Goal: Find specific fact

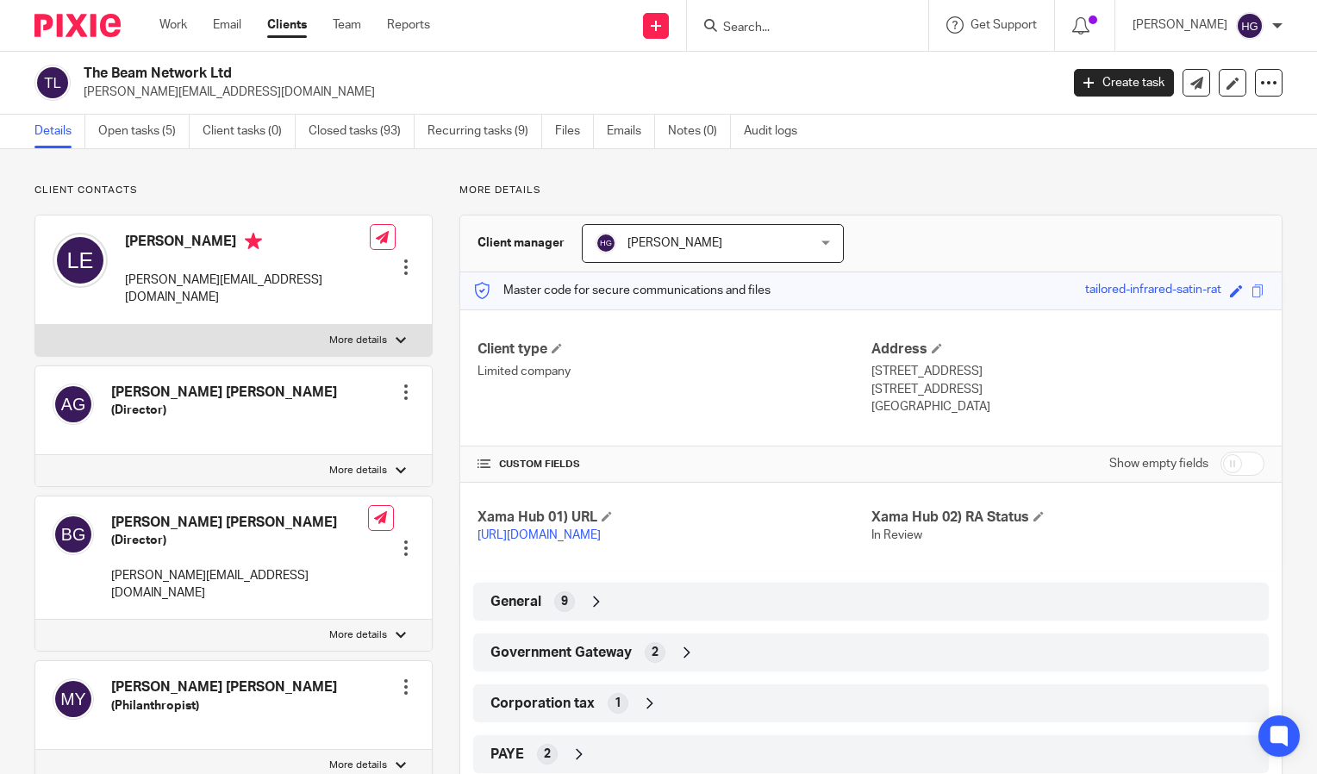
drag, startPoint x: 0, startPoint y: 0, endPoint x: 832, endPoint y: 40, distance: 833.3
click at [832, 40] on div at bounding box center [807, 25] width 241 height 51
click at [840, 24] on input "Search" at bounding box center [798, 29] width 155 height 16
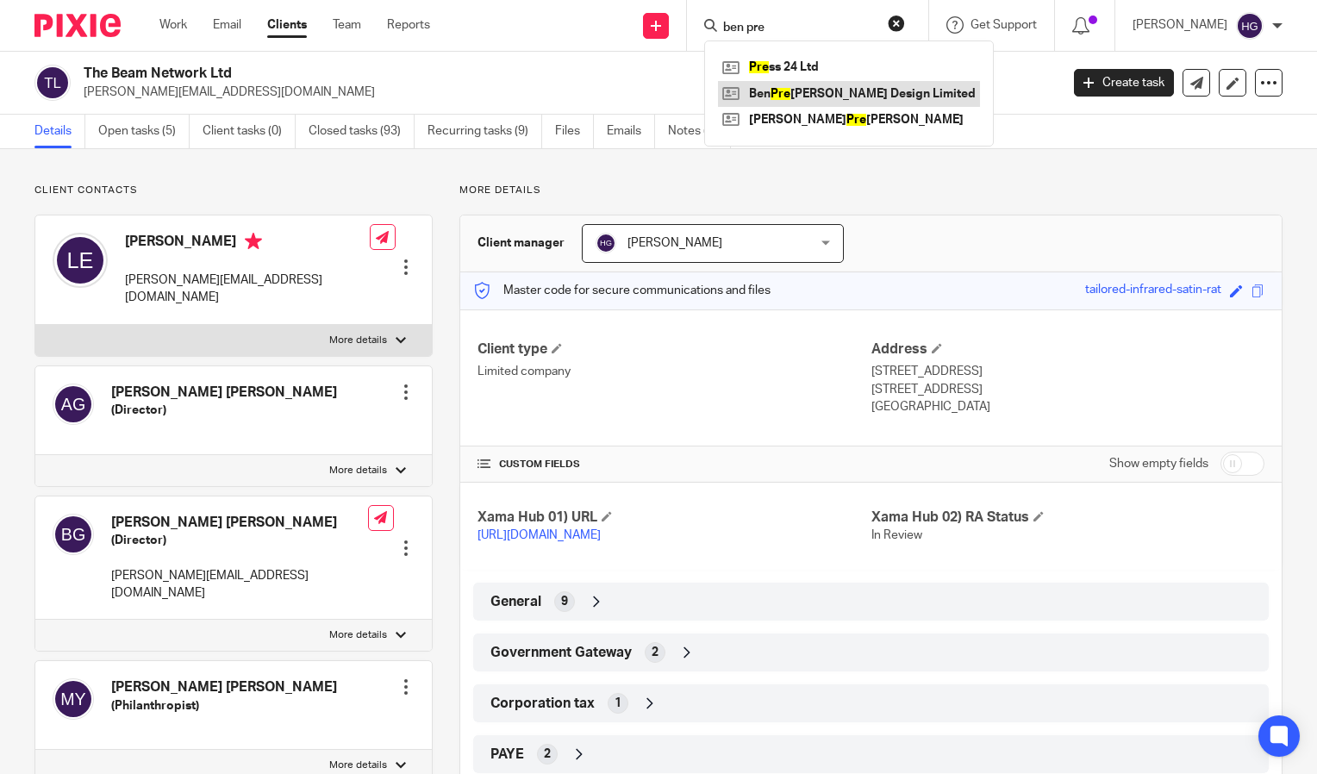
type input "ben pre"
click at [859, 94] on link at bounding box center [849, 94] width 262 height 26
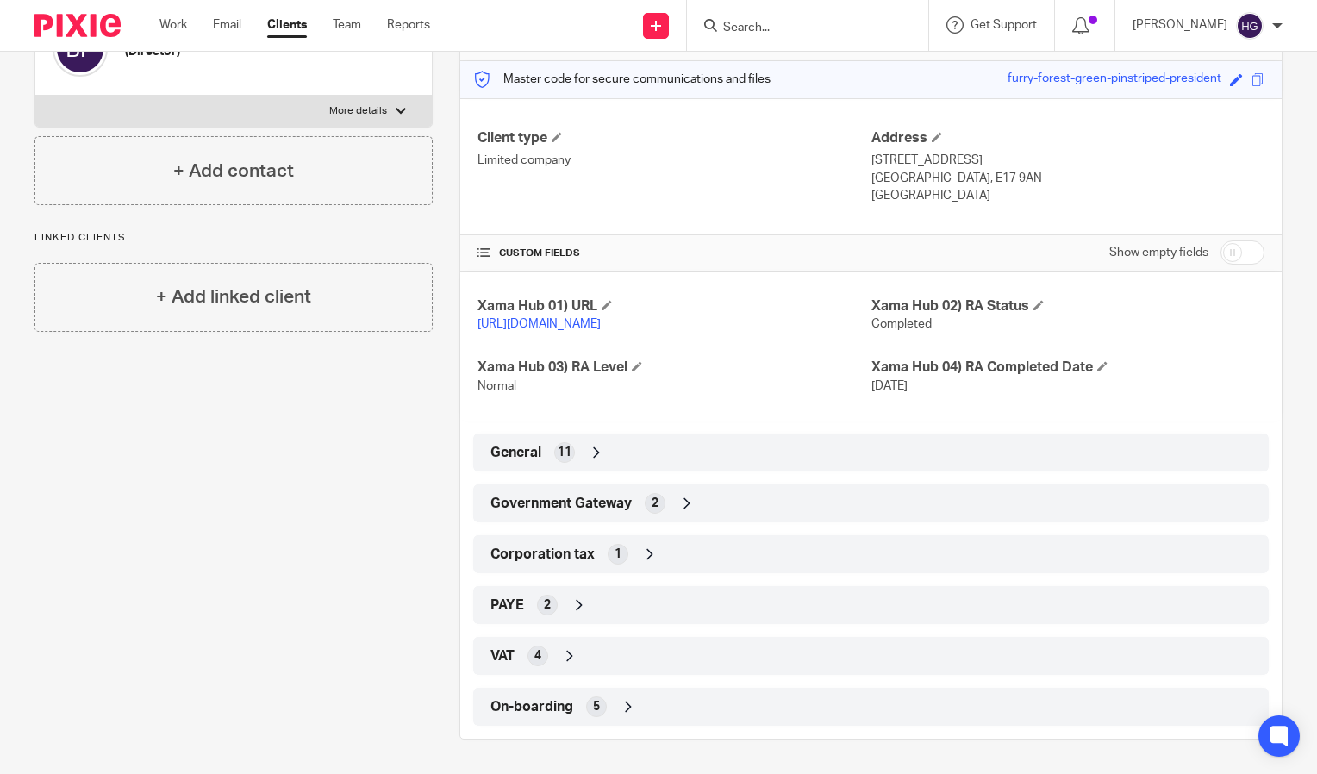
scroll to position [229, 0]
drag, startPoint x: 830, startPoint y: 521, endPoint x: 842, endPoint y: 502, distance: 22.5
click at [842, 502] on div "Government Gateway 2" at bounding box center [870, 503] width 795 height 38
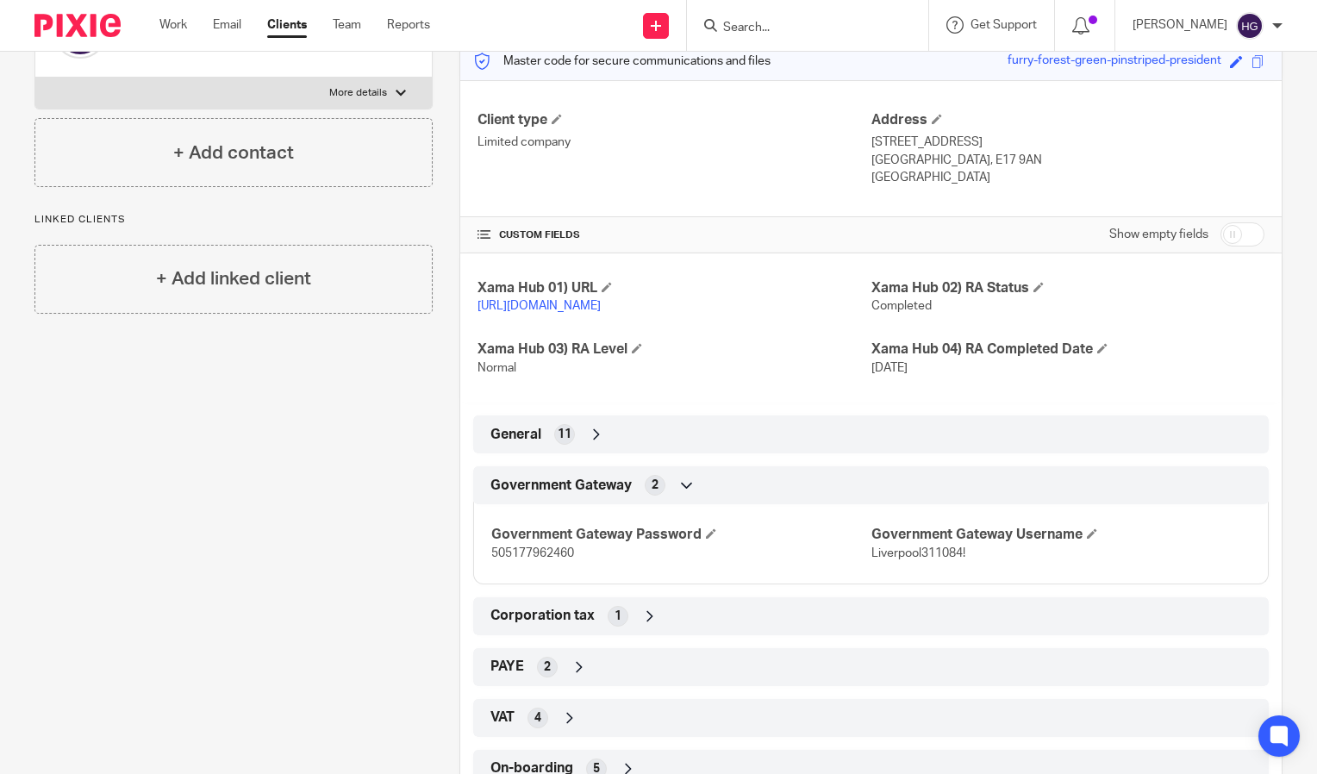
click at [842, 500] on div "Government Gateway 2" at bounding box center [870, 484] width 769 height 29
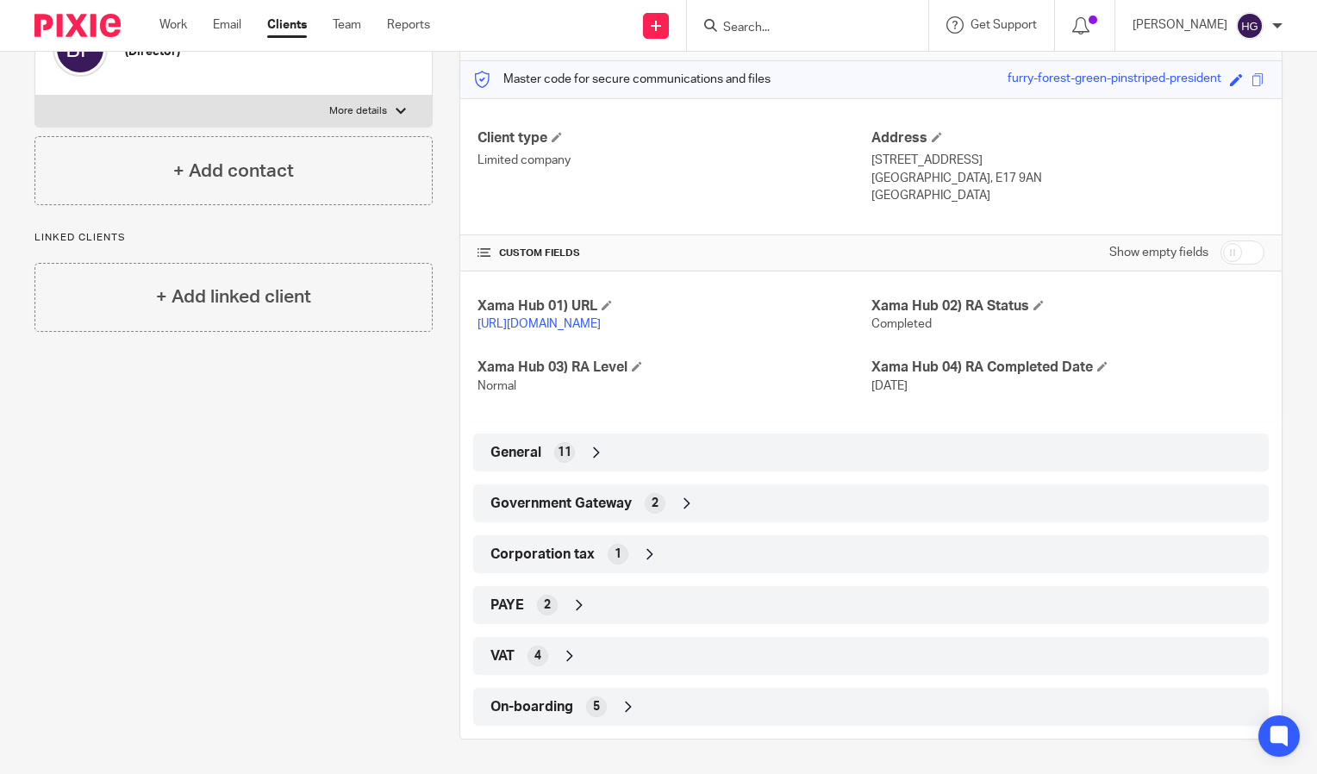
click at [856, 504] on div "Government Gateway 2" at bounding box center [870, 503] width 769 height 29
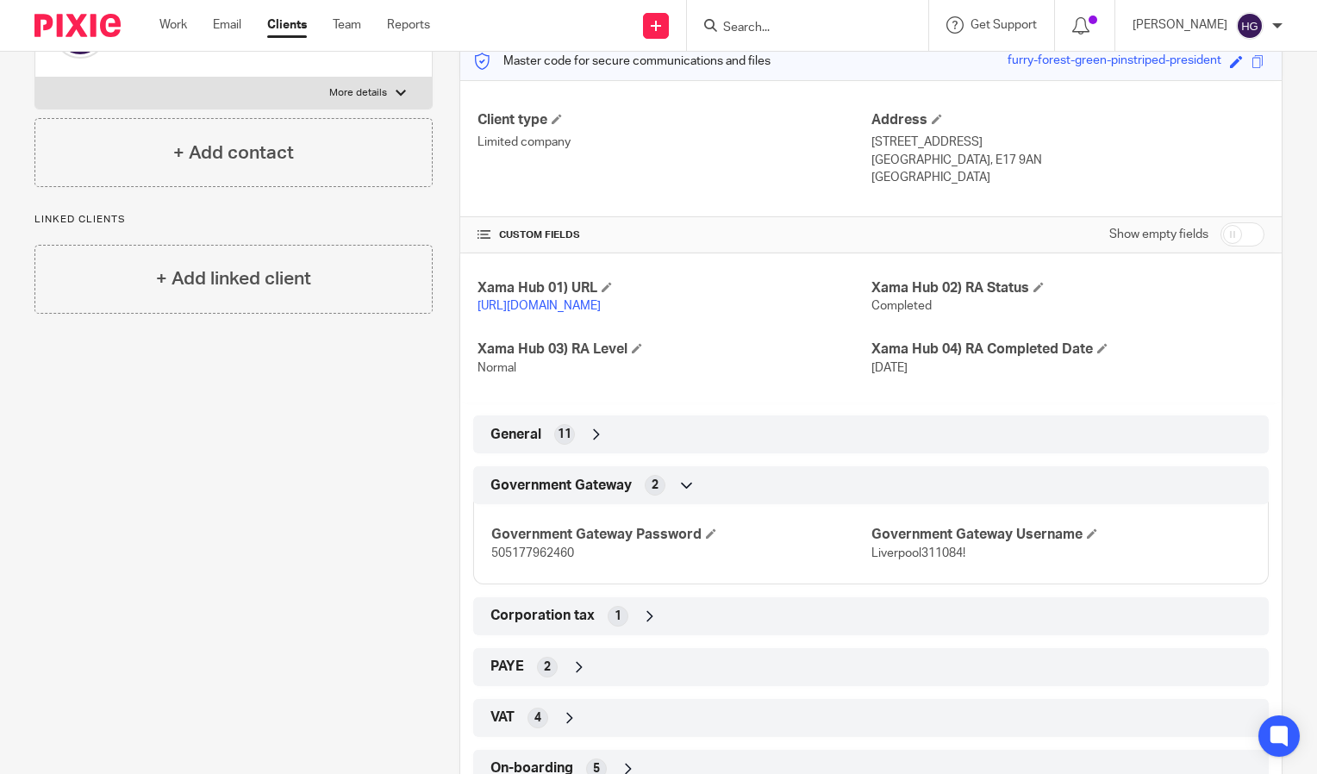
click at [874, 559] on span "Liverpool311084!" at bounding box center [918, 553] width 94 height 12
drag, startPoint x: 874, startPoint y: 576, endPoint x: 956, endPoint y: 564, distance: 83.5
click at [956, 559] on span "Liverpool311084!" at bounding box center [918, 553] width 94 height 12
click at [957, 559] on span "Liverpool311084!" at bounding box center [918, 553] width 94 height 12
drag, startPoint x: 963, startPoint y: 568, endPoint x: 862, endPoint y: 571, distance: 100.9
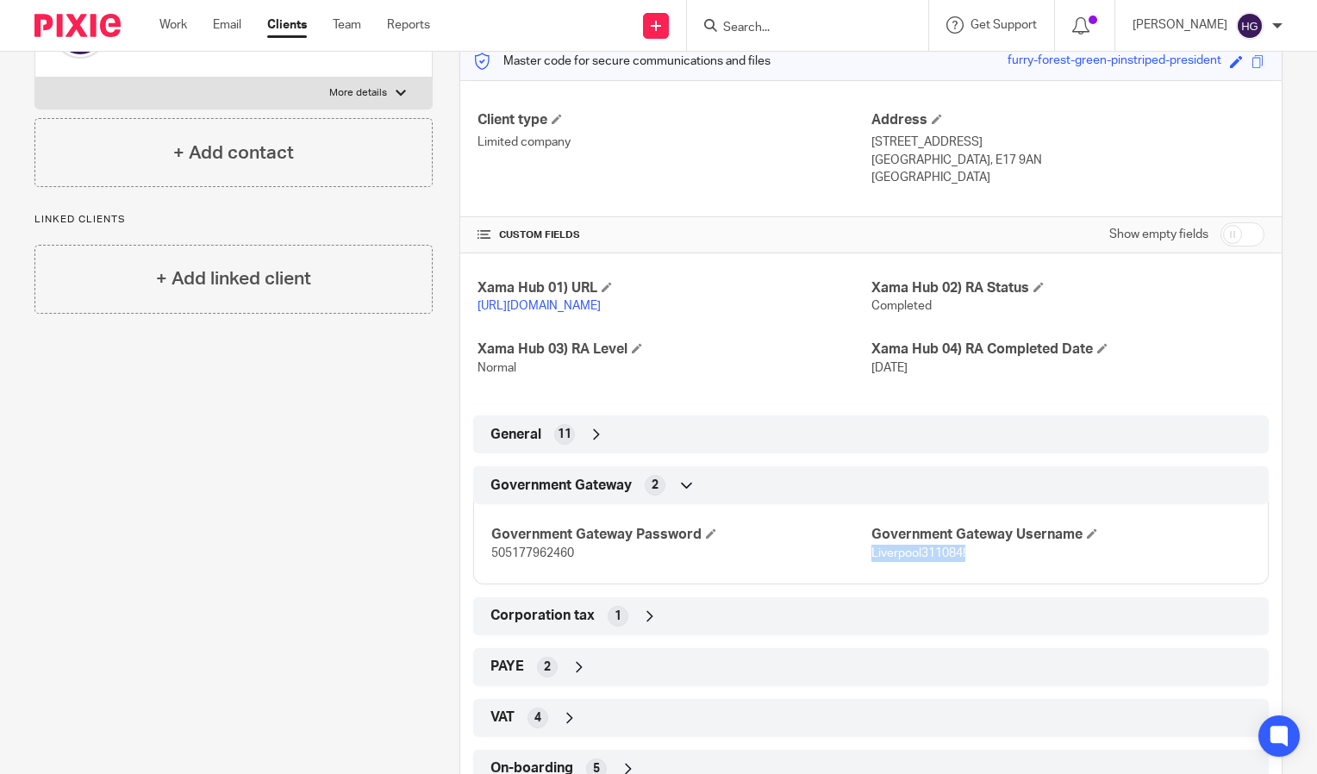
click at [871, 562] on p "Liverpool311084!" at bounding box center [1060, 553] width 379 height 17
copy span "Liverpool311084!"
click at [548, 559] on span "505177962460" at bounding box center [532, 553] width 83 height 12
copy span "505177962460"
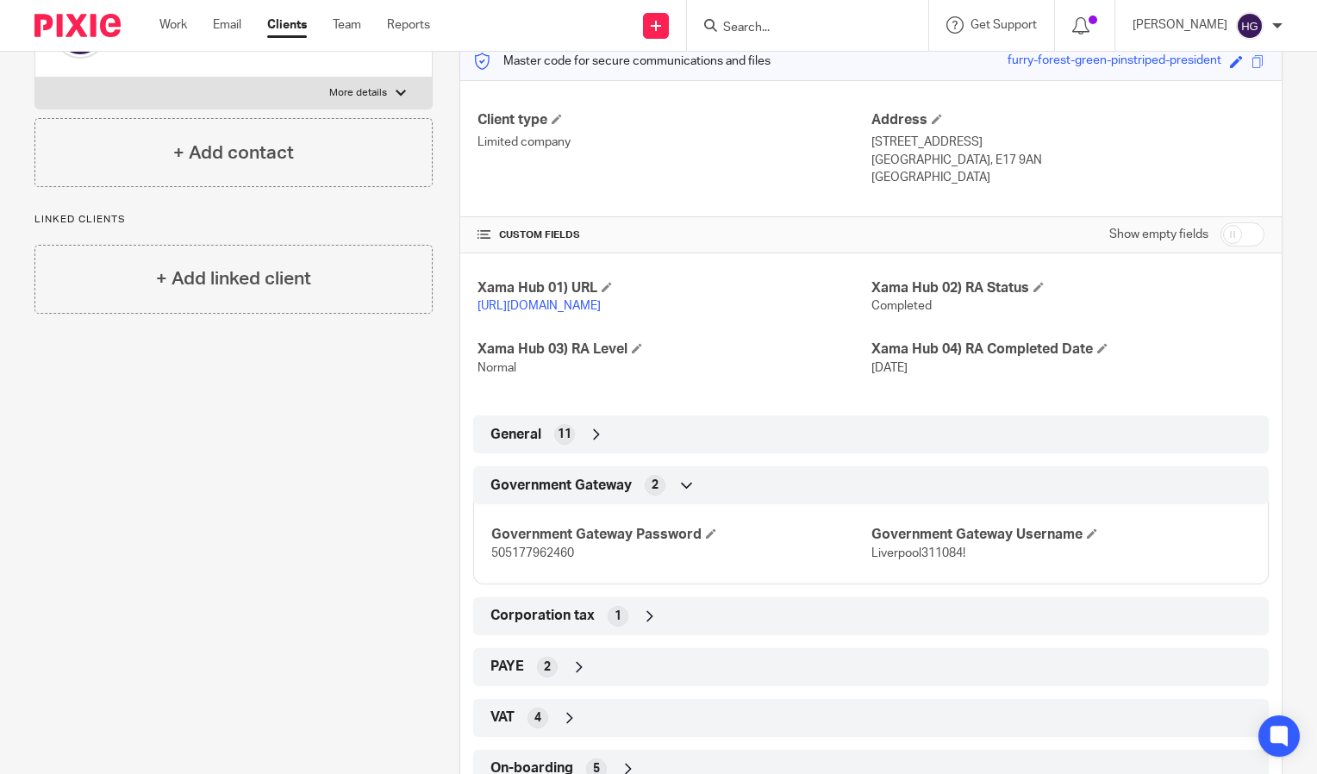
click at [756, 439] on div "General 11" at bounding box center [870, 434] width 769 height 29
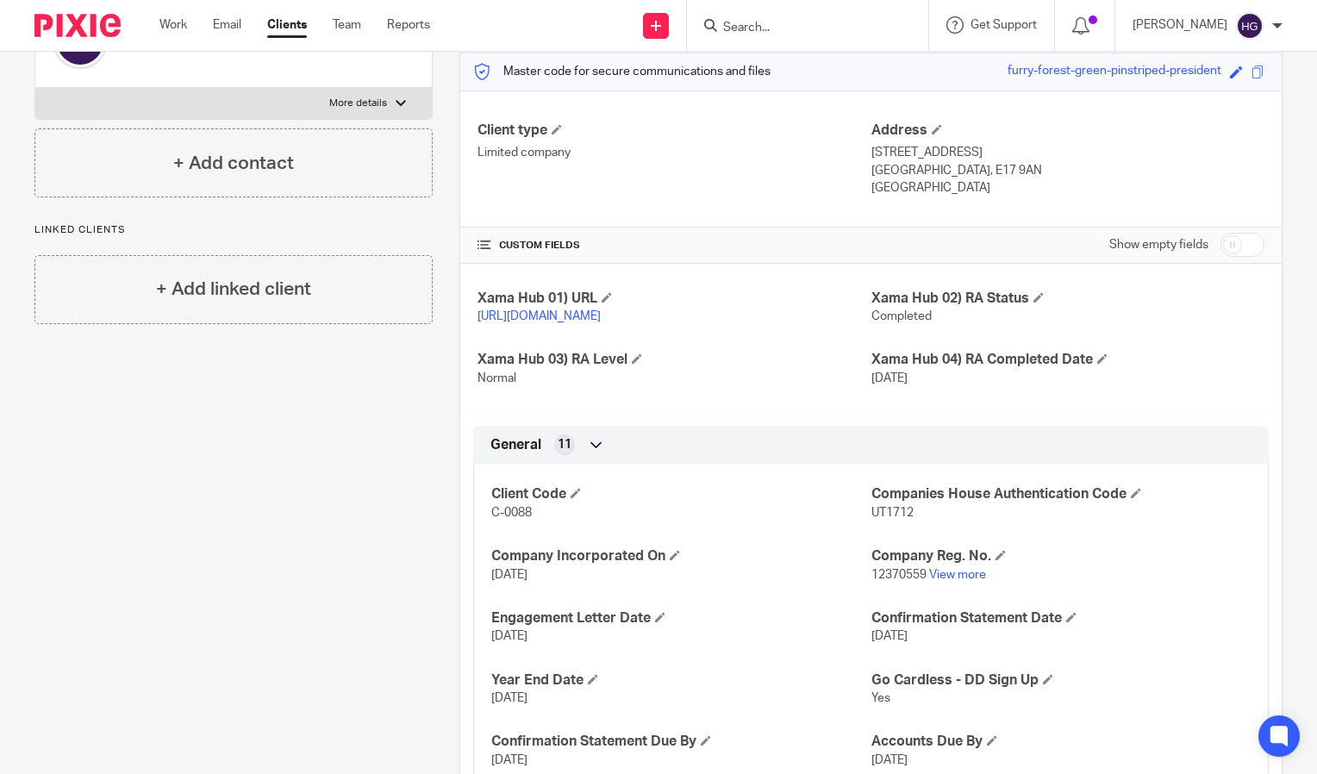
scroll to position [0, 0]
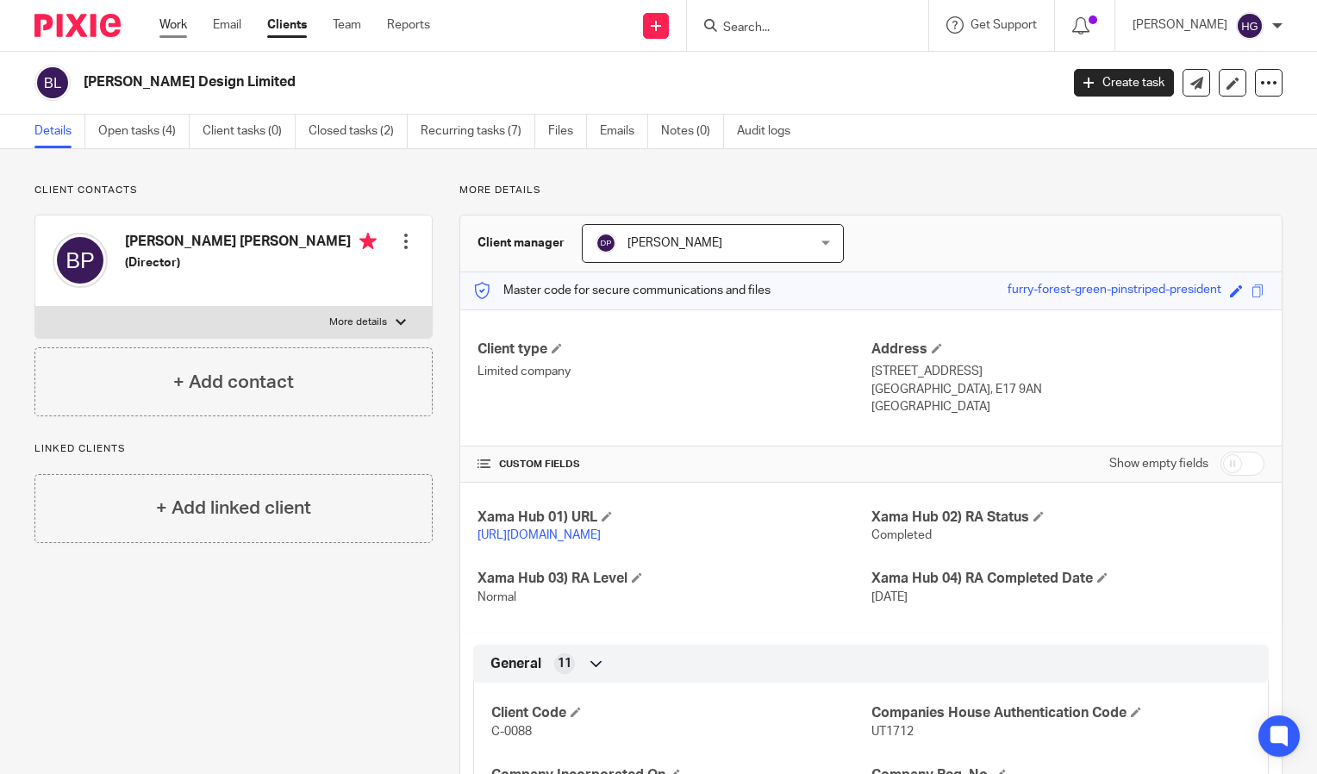
click at [183, 24] on link "Work" at bounding box center [173, 24] width 28 height 17
